Goal: Information Seeking & Learning: Learn about a topic

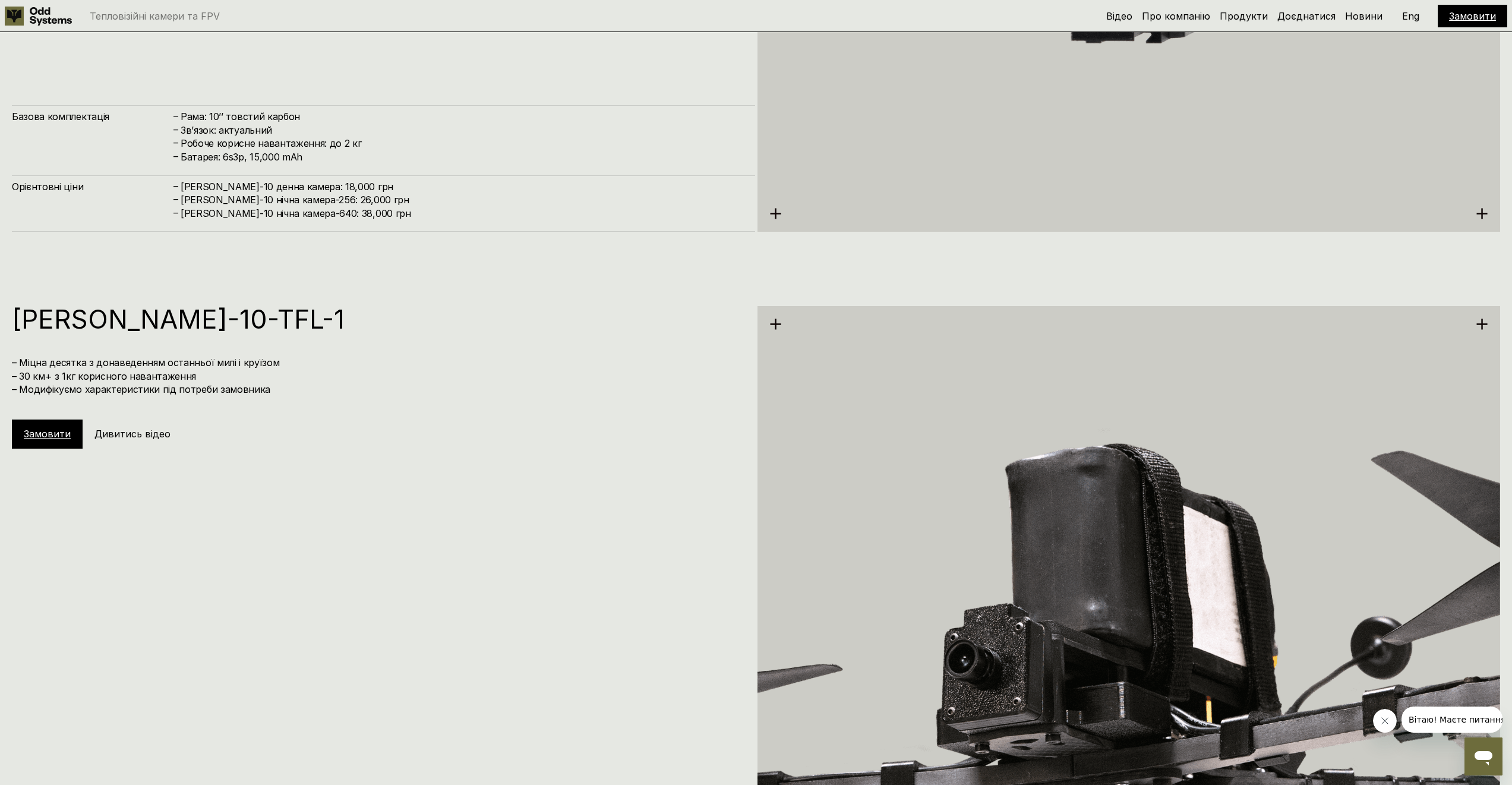
scroll to position [5992, 0]
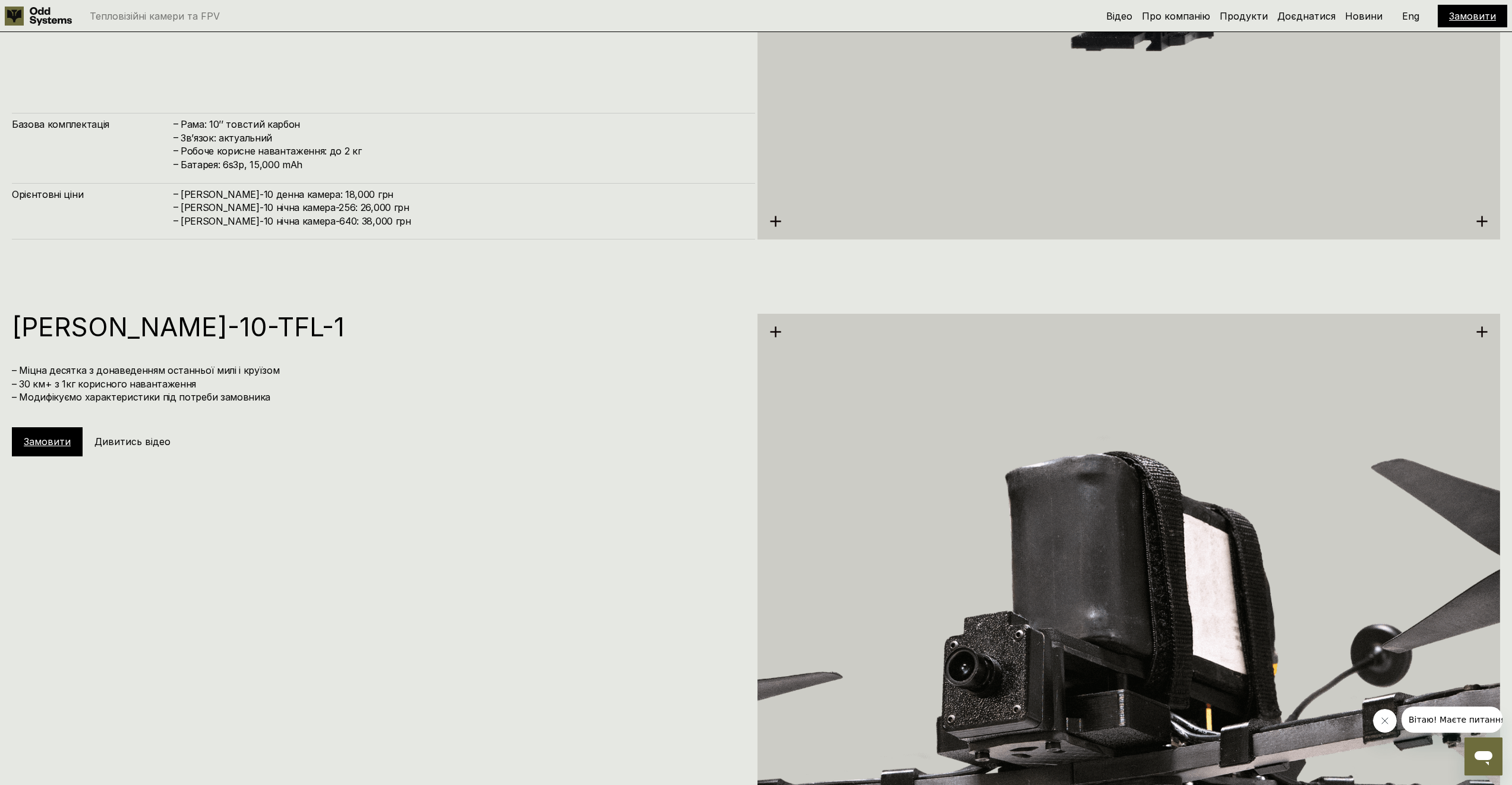
click at [73, 322] on h1 "[PERSON_NAME]-10-TFL-1" at bounding box center [377, 326] width 731 height 26
click at [74, 322] on h1 "[PERSON_NAME]-10-TFL-1" at bounding box center [377, 326] width 731 height 26
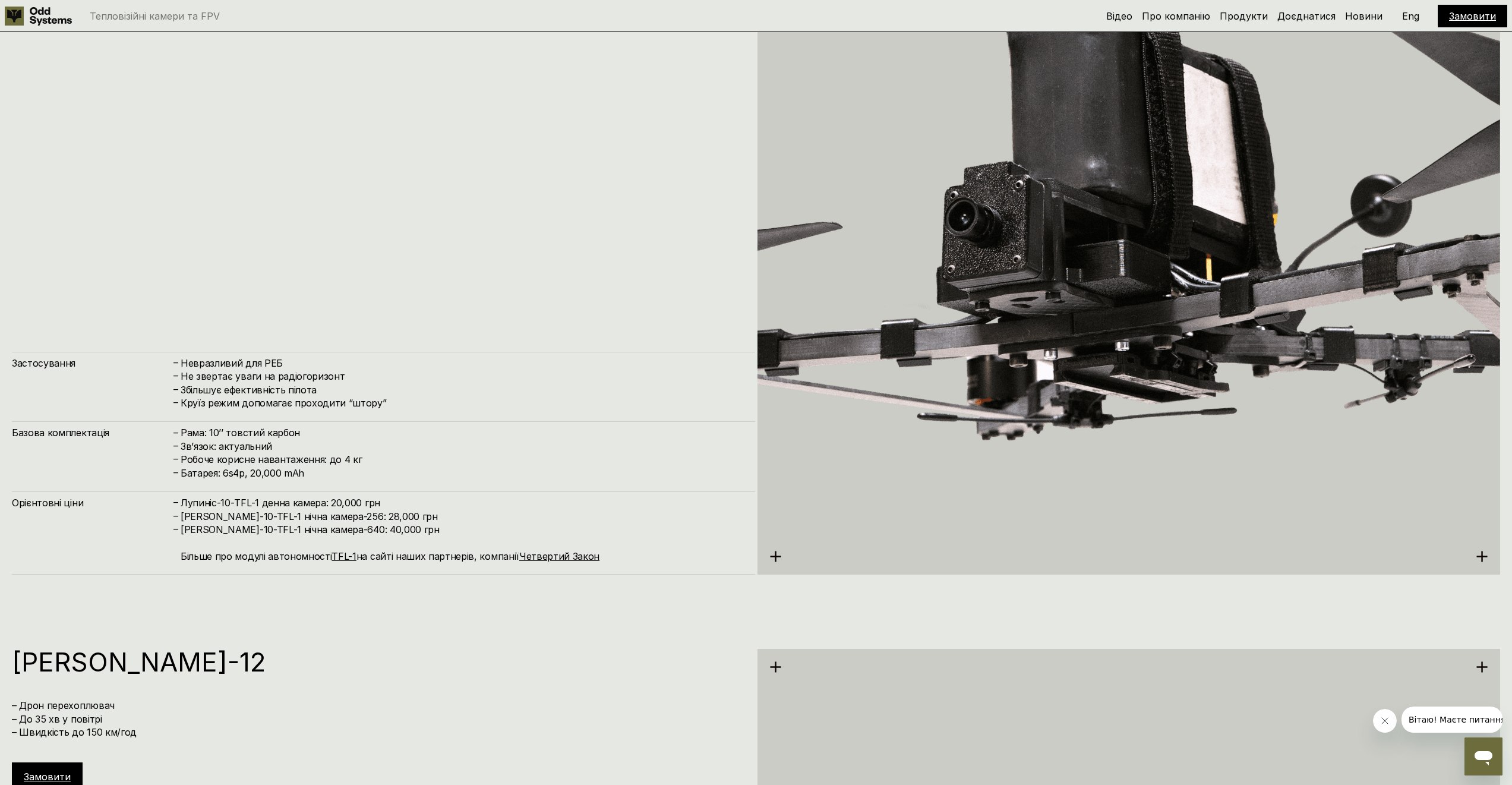
scroll to position [6491, 0]
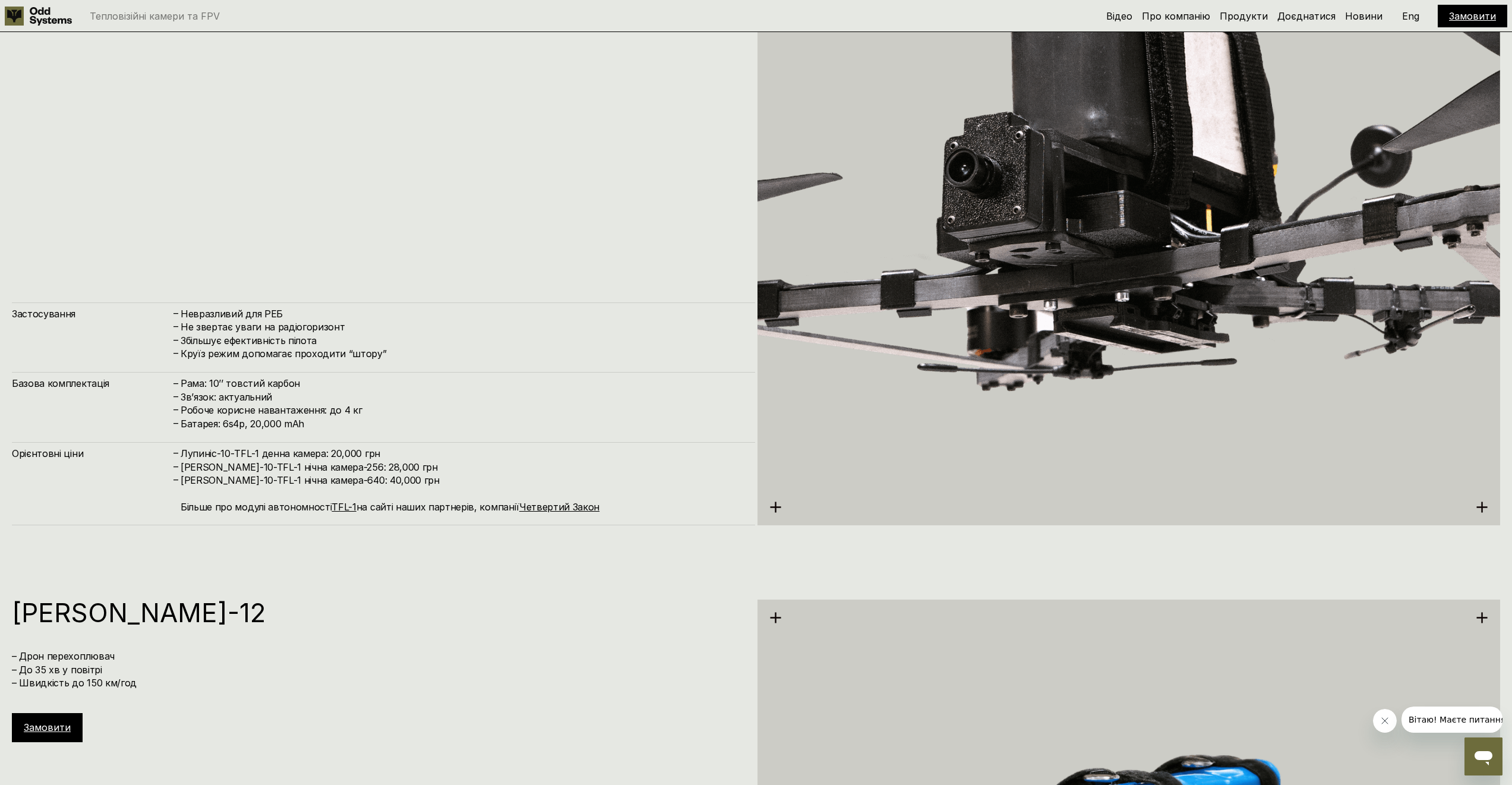
click at [351, 478] on h4 "[PERSON_NAME]-10-TFL-1 нічна камера-640: 40,000 грн Більше про модулі автономно…" at bounding box center [462, 493] width 563 height 39
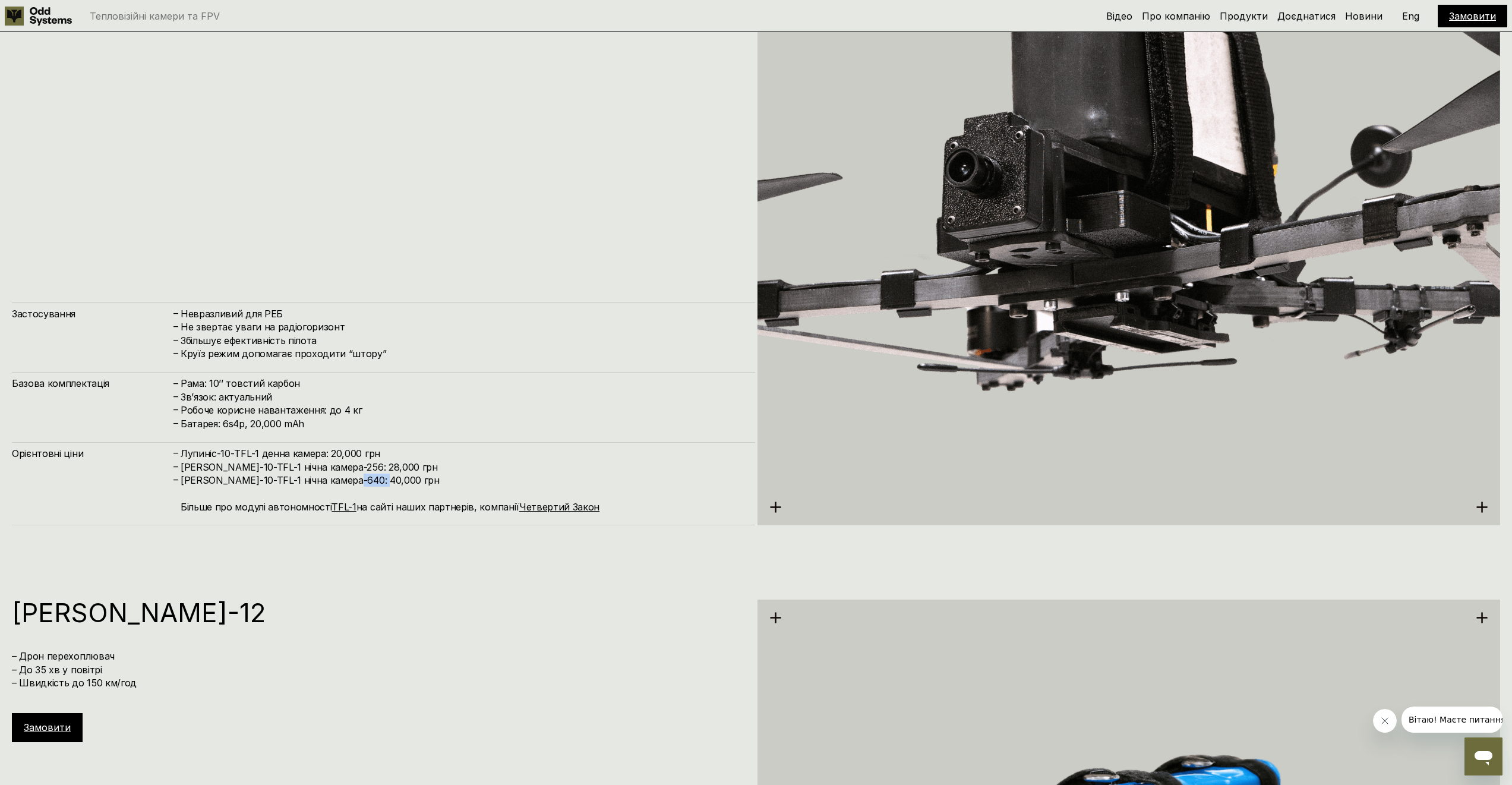
click at [351, 478] on h4 "[PERSON_NAME]-10-TFL-1 нічна камера-640: 40,000 грн Більше про модулі автономно…" at bounding box center [462, 493] width 563 height 39
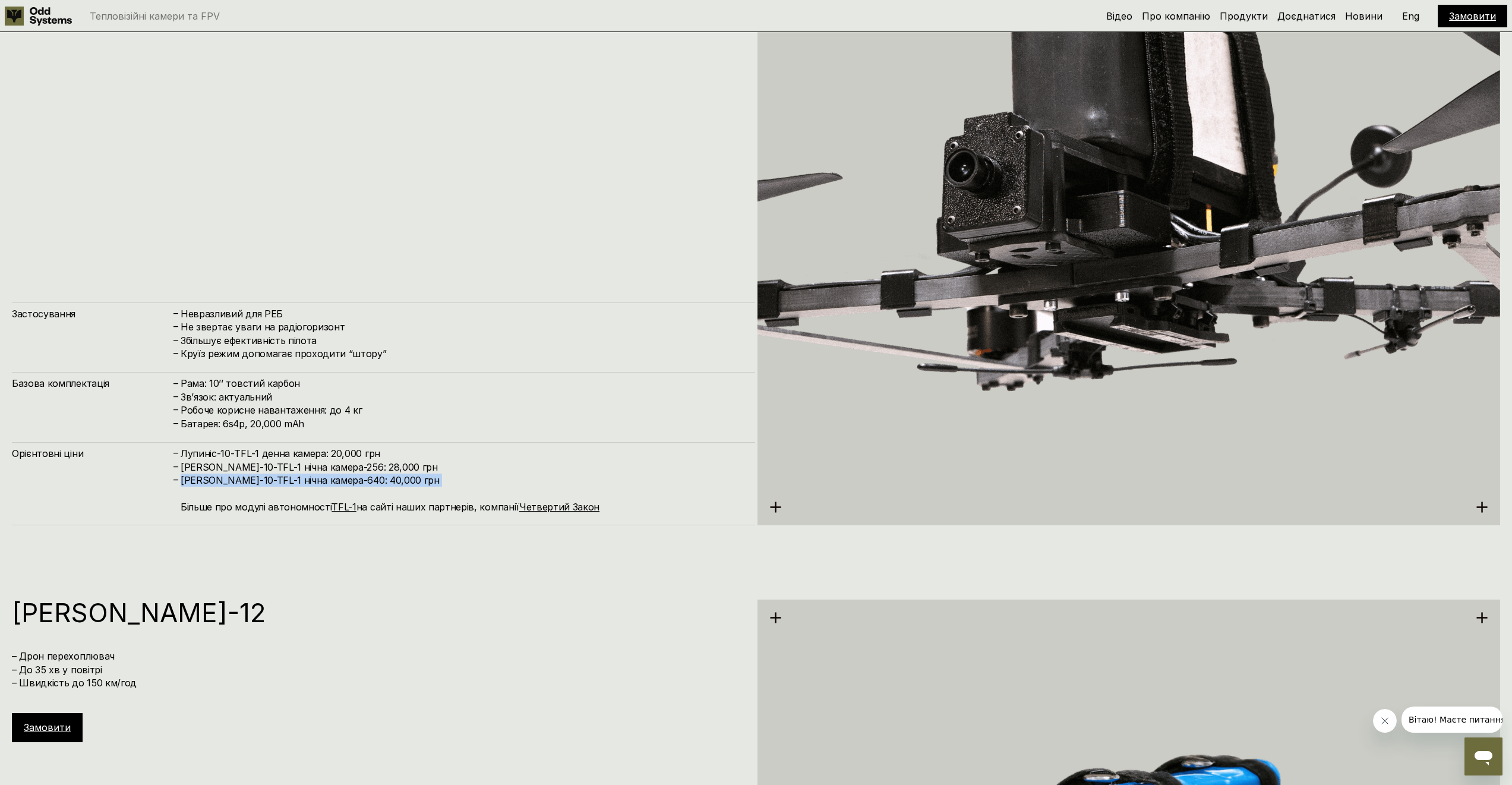
click at [351, 478] on h4 "[PERSON_NAME]-10-TFL-1 нічна камера-640: 40,000 грн Більше про модулі автономно…" at bounding box center [462, 493] width 563 height 39
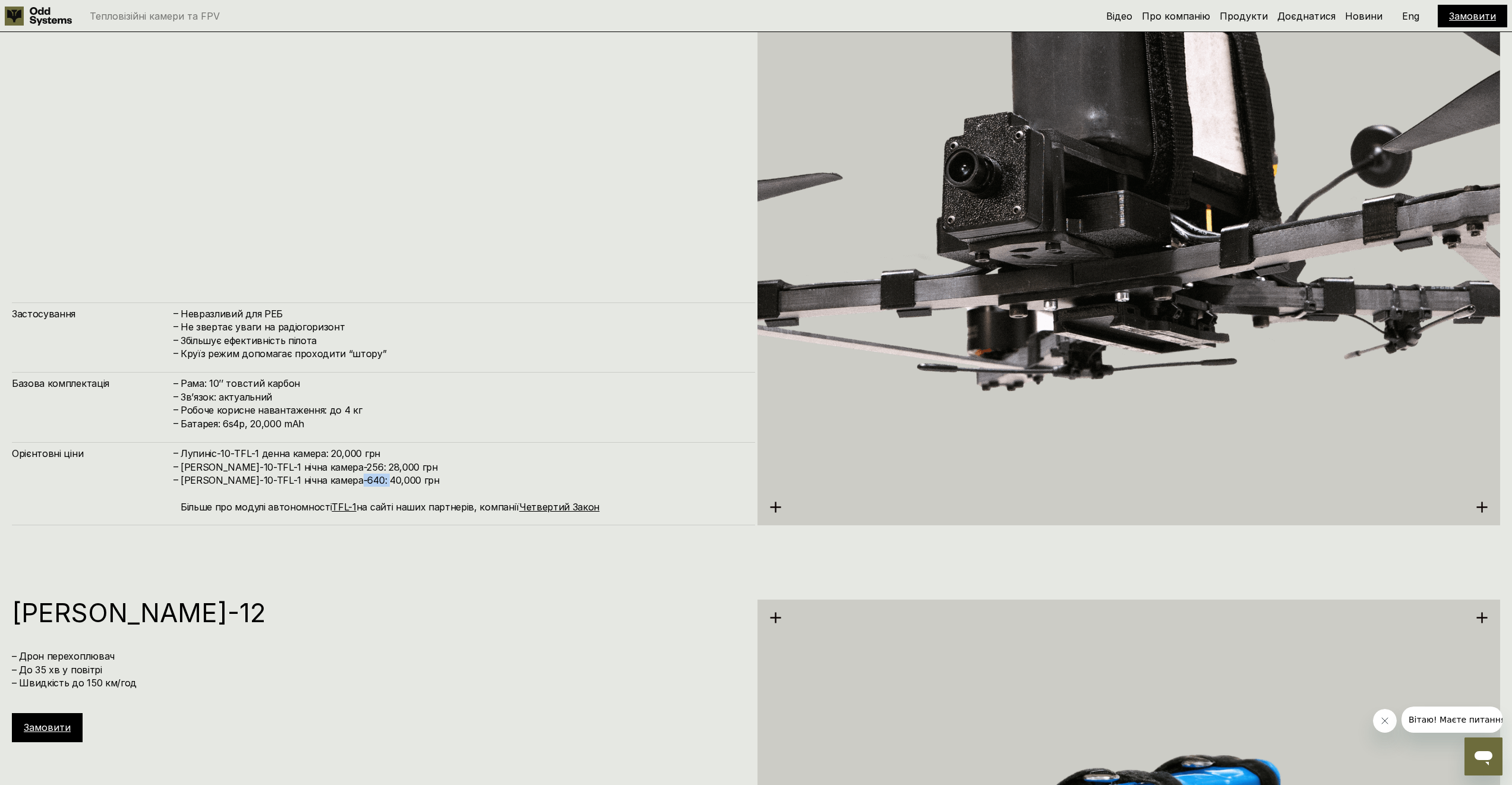
click at [351, 478] on h4 "[PERSON_NAME]-10-TFL-1 нічна камера-640: 40,000 грн Більше про модулі автономно…" at bounding box center [462, 493] width 563 height 39
click at [356, 478] on h4 "[PERSON_NAME]-10-TFL-1 нічна камера-640: 40,000 грн Більше про модулі автономно…" at bounding box center [462, 493] width 563 height 39
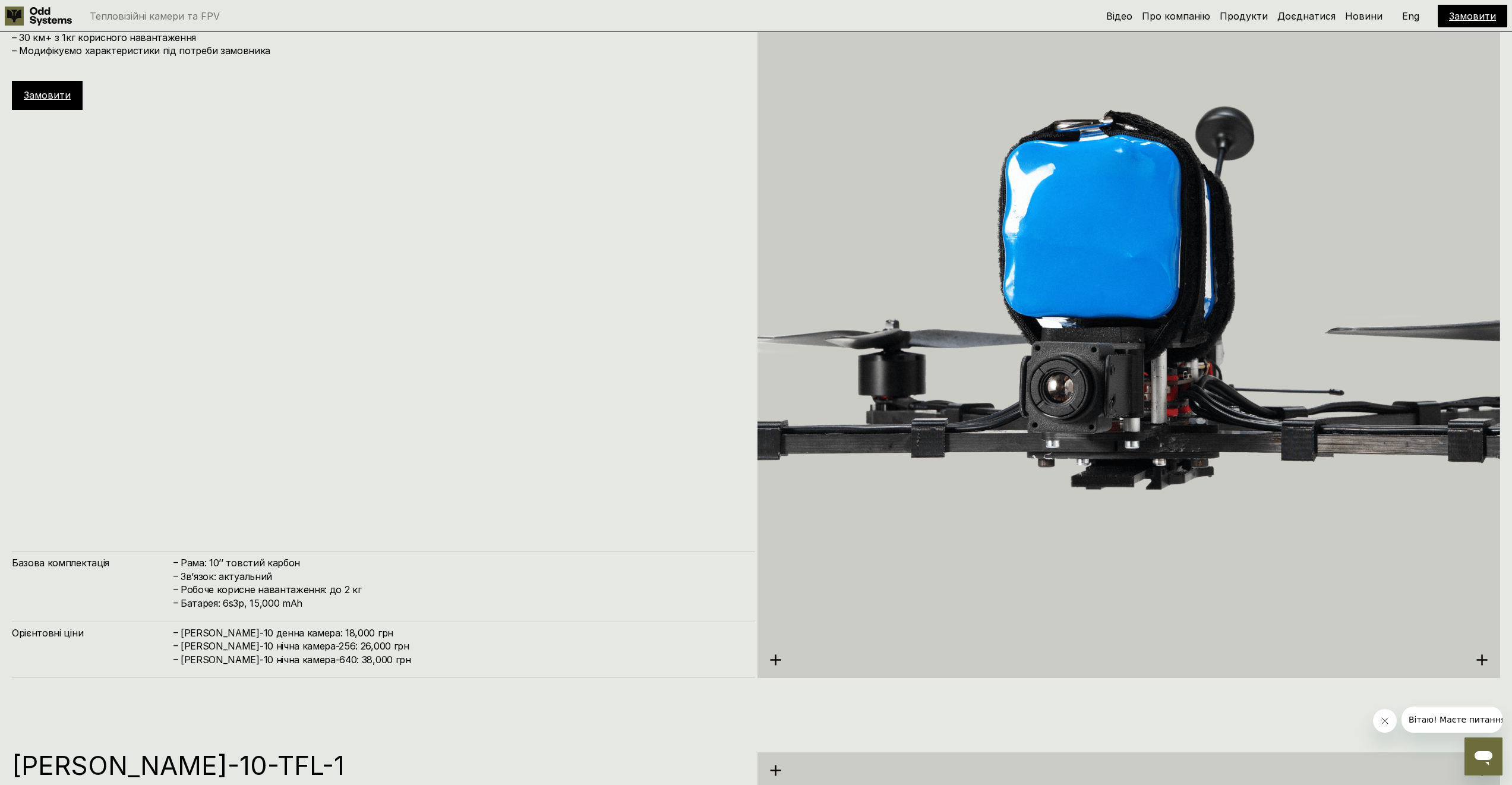
scroll to position [5635, 0]
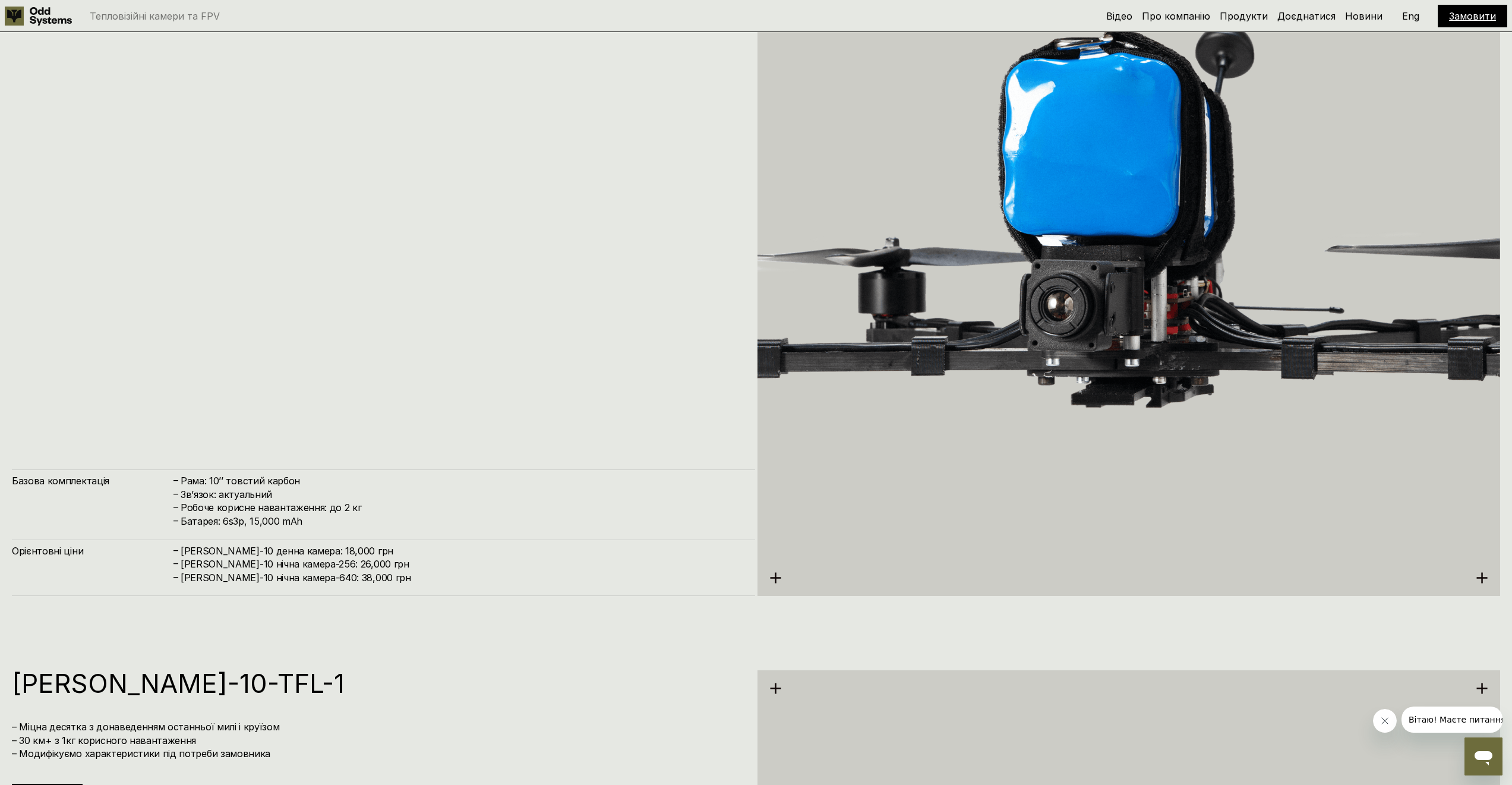
click at [325, 567] on h4 "[PERSON_NAME]-10 нічна камера-256: 26,000 грн" at bounding box center [462, 565] width 563 height 13
click at [324, 562] on h4 "[PERSON_NAME]-10 нічна камера-256: 26,000 грн" at bounding box center [462, 565] width 563 height 13
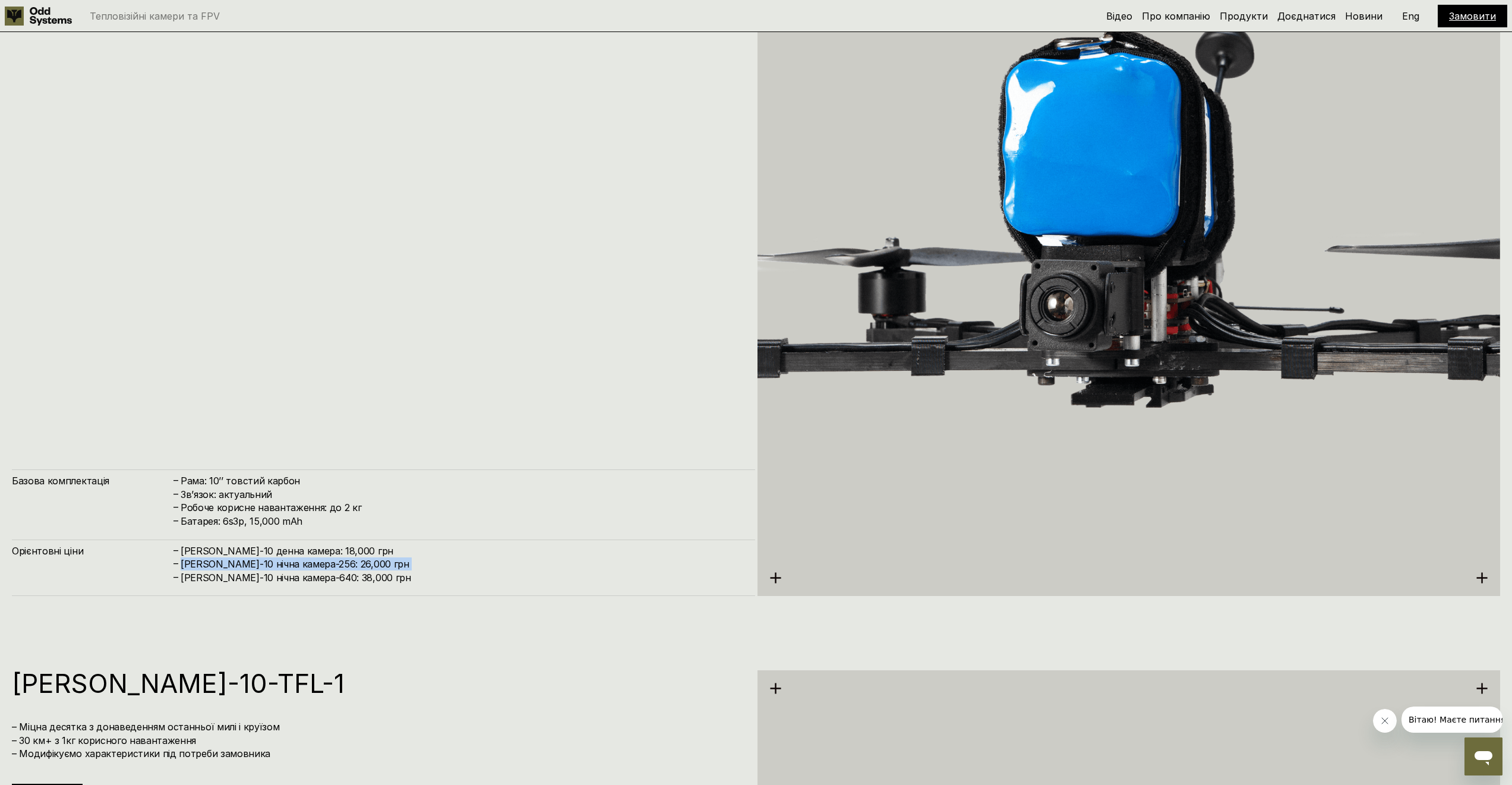
click at [324, 562] on h4 "[PERSON_NAME]-10 нічна камера-256: 26,000 грн" at bounding box center [462, 565] width 563 height 13
click at [324, 561] on h4 "[PERSON_NAME]-10 нічна камера-256: 26,000 грн" at bounding box center [462, 565] width 563 height 13
click at [330, 576] on h4 "[PERSON_NAME]-10 нічна камера-640: 38,000 грн" at bounding box center [462, 578] width 563 height 13
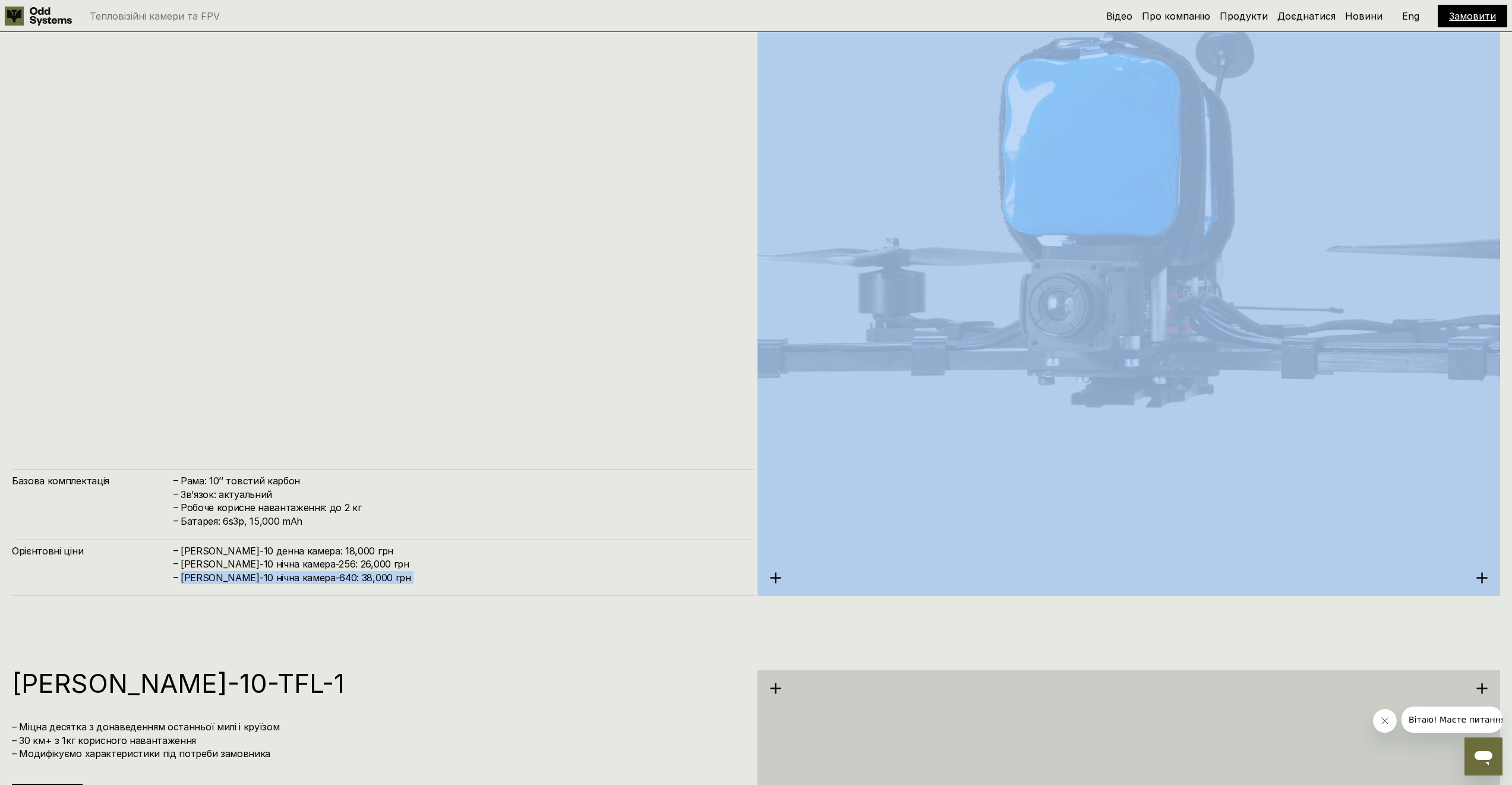
click at [329, 576] on h4 "[PERSON_NAME]-10 нічна камера-640: 38,000 грн" at bounding box center [462, 578] width 563 height 13
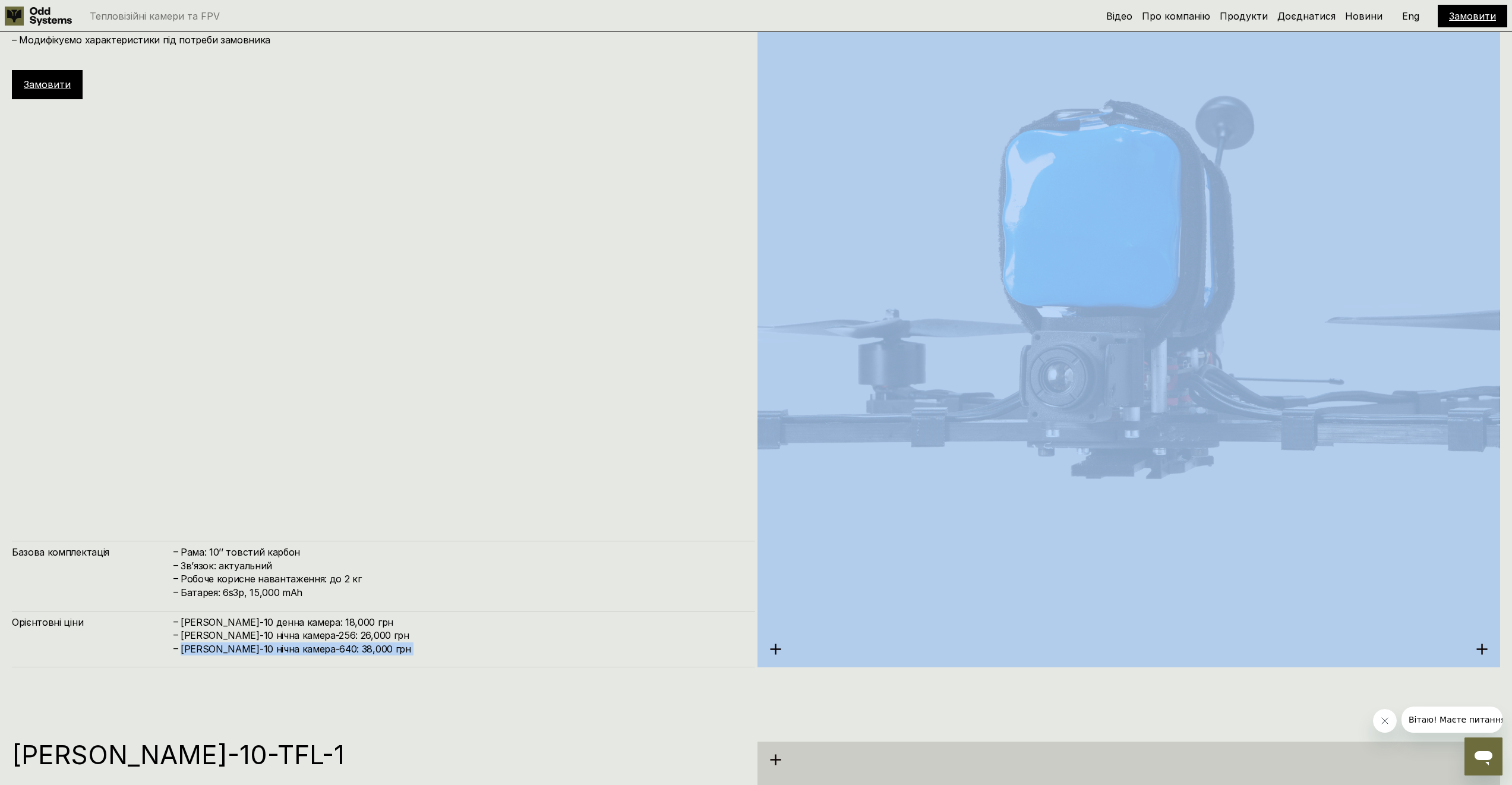
scroll to position [5707, 0]
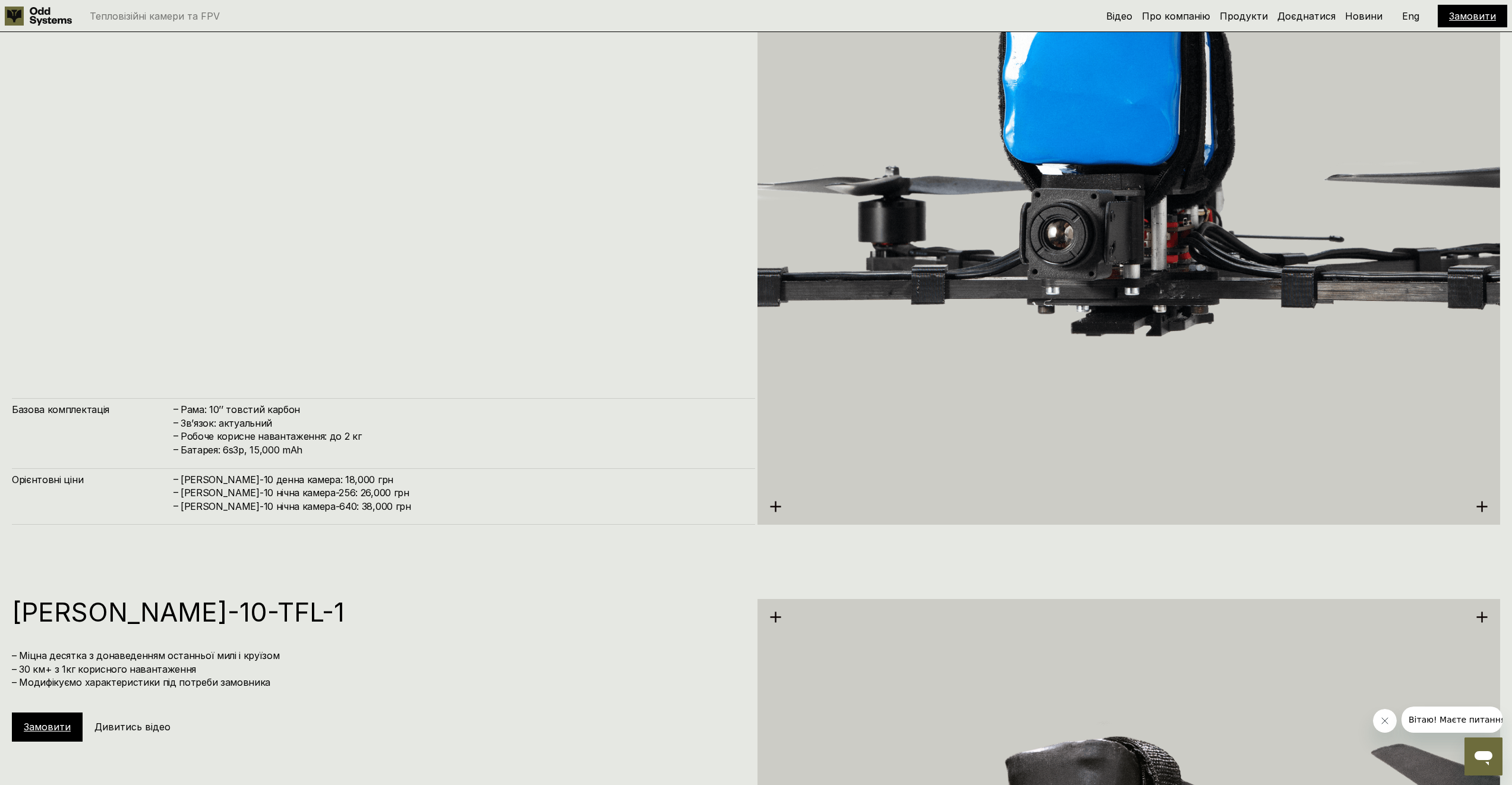
click at [325, 511] on h4 "[PERSON_NAME]-10 нічна камера-640: 38,000 грн" at bounding box center [462, 506] width 563 height 13
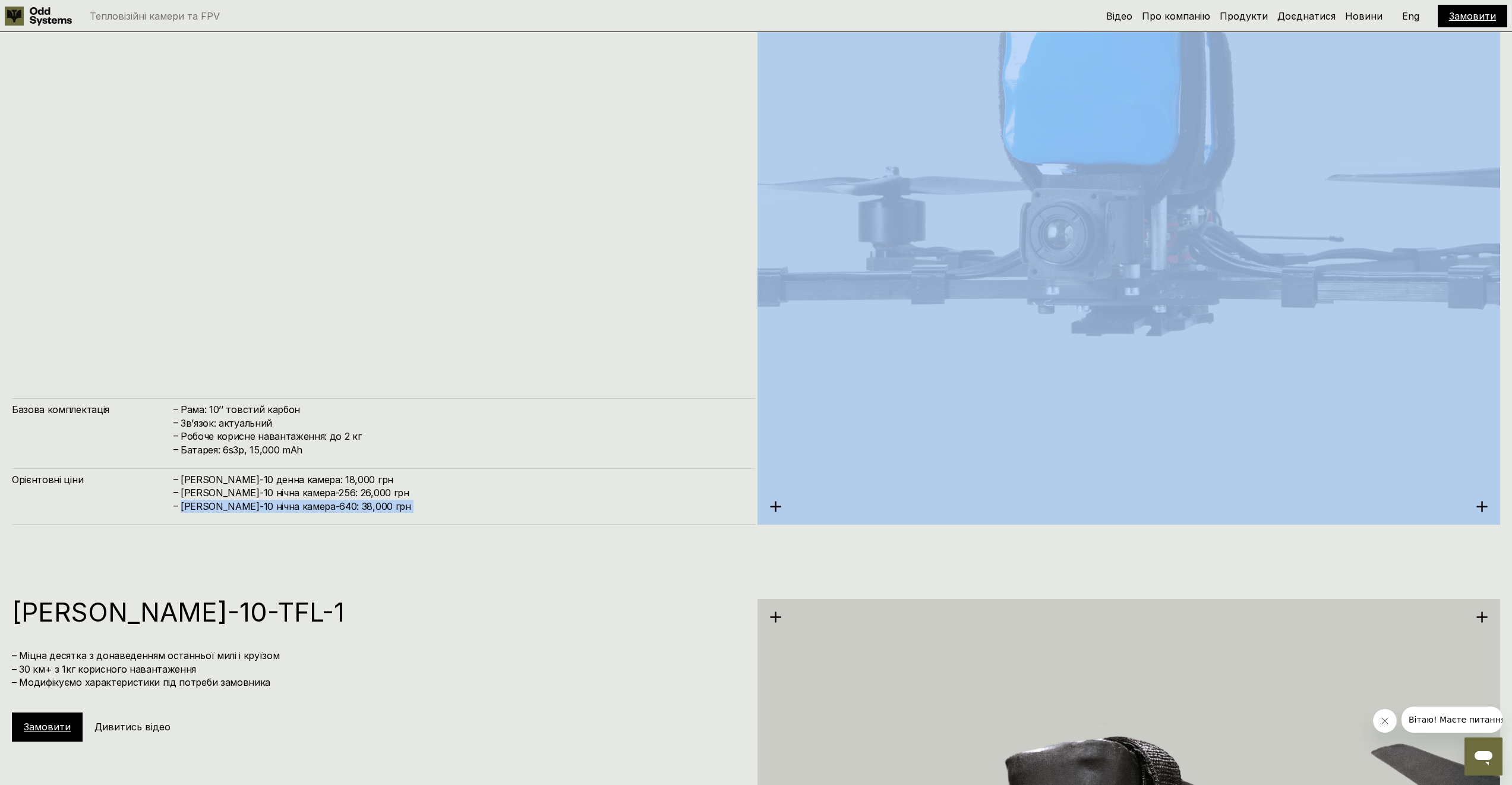
click at [325, 511] on h4 "[PERSON_NAME]-10 нічна камера-640: 38,000 грн" at bounding box center [462, 506] width 563 height 13
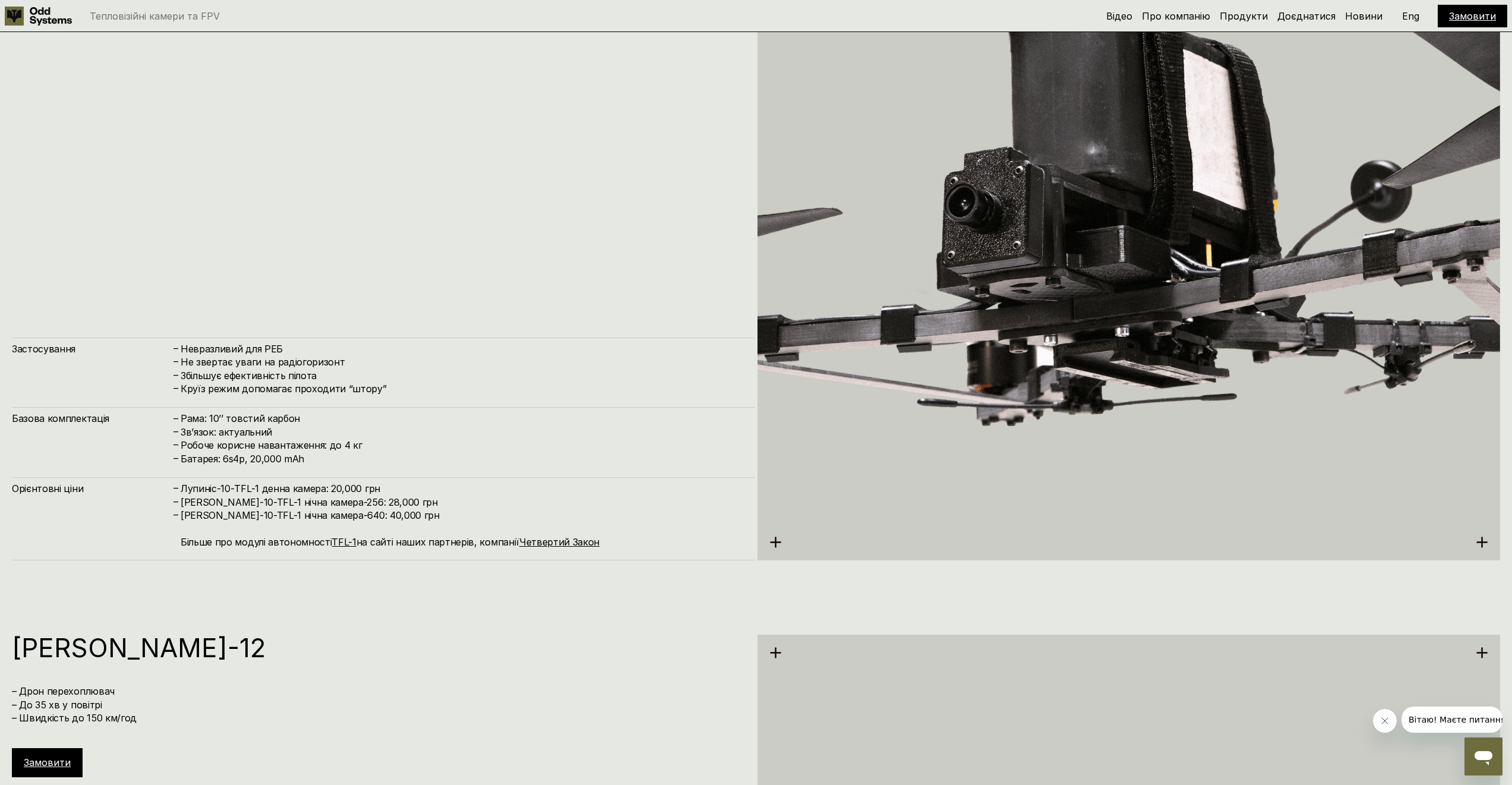
scroll to position [6562, 0]
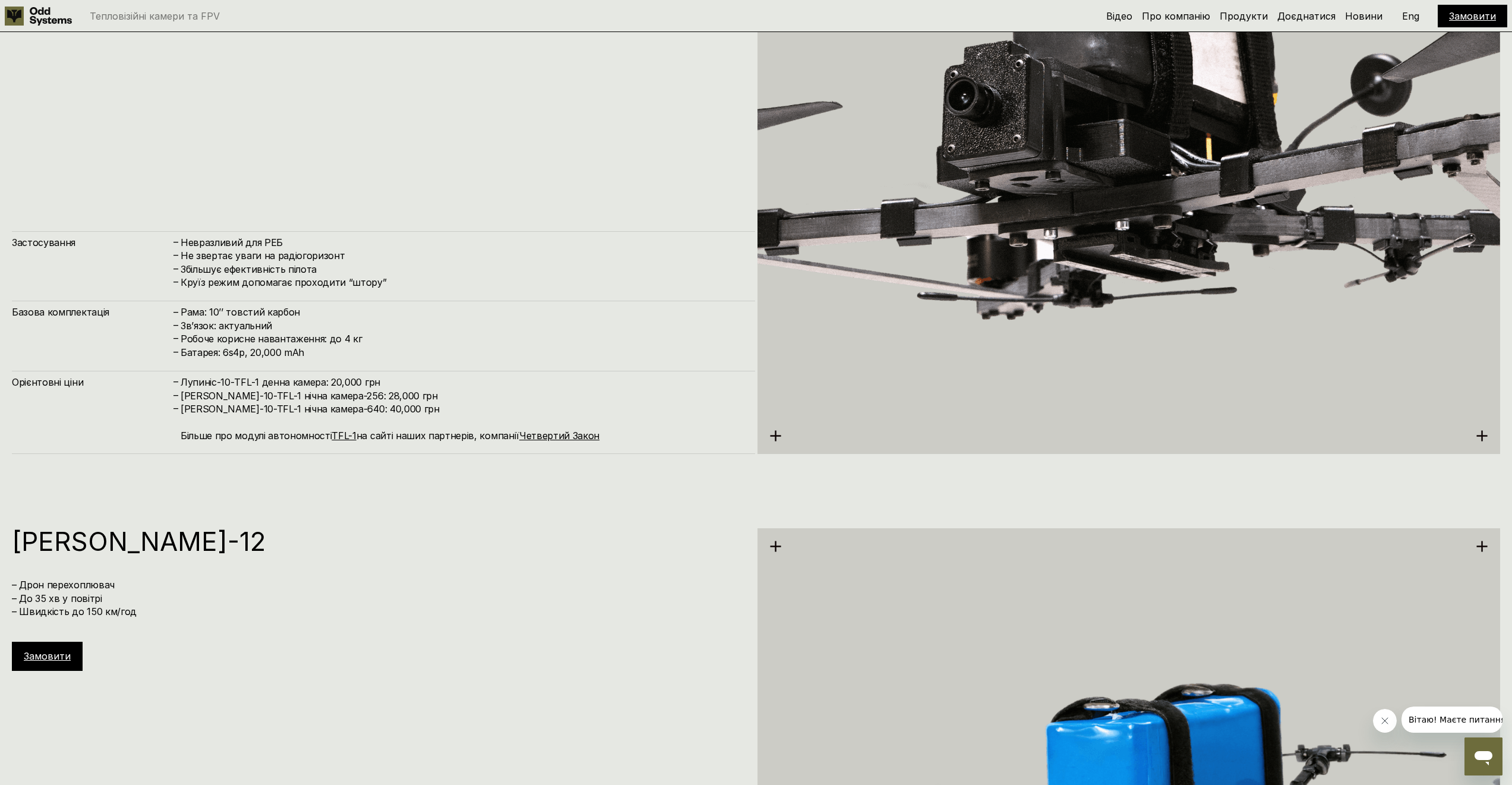
click at [355, 405] on h4 "[PERSON_NAME]-10-TFL-1 нічна камера-640: 40,000 грн Більше про модулі автономно…" at bounding box center [462, 422] width 563 height 39
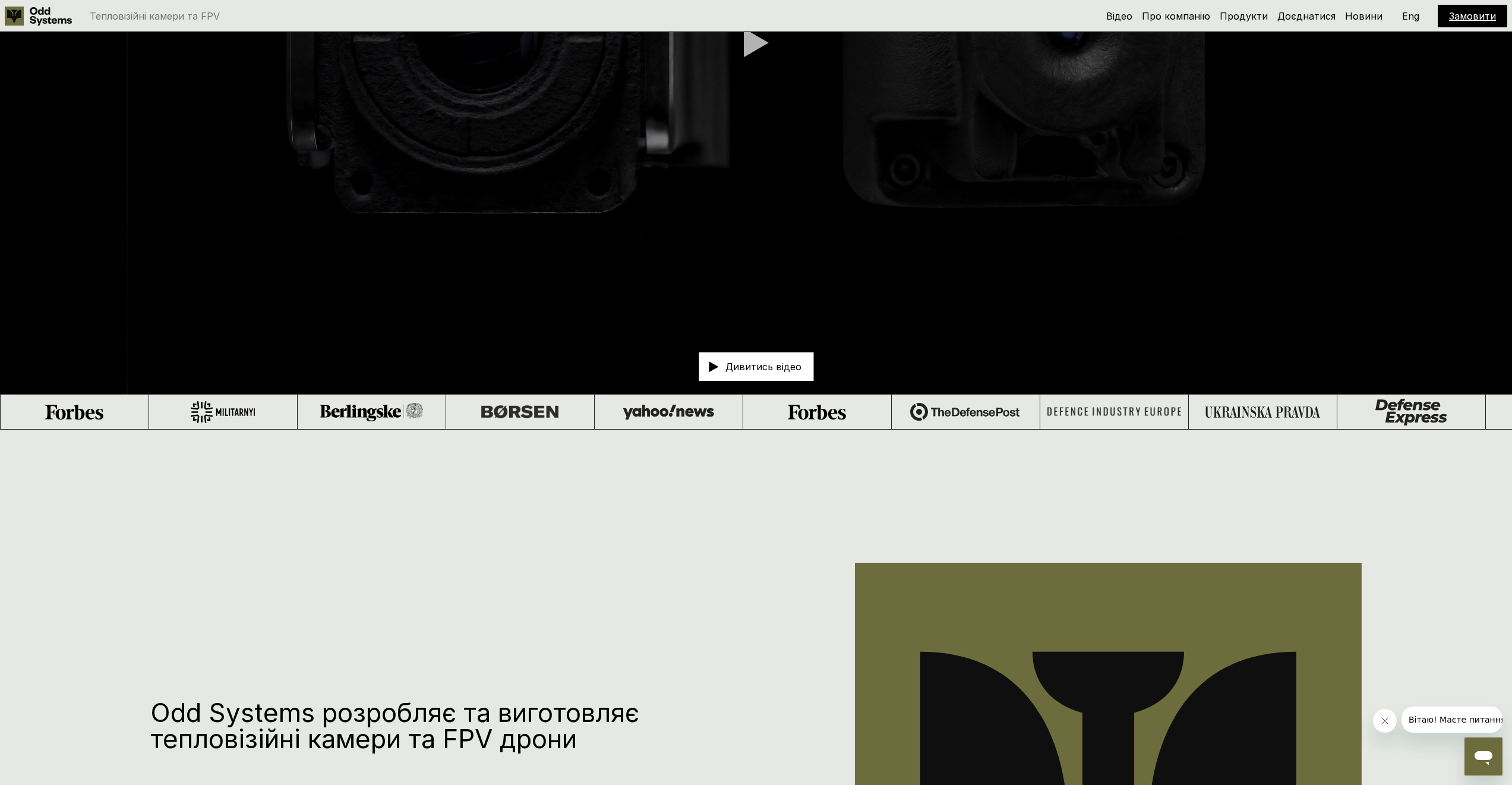
scroll to position [0, 0]
